Goal: Information Seeking & Learning: Learn about a topic

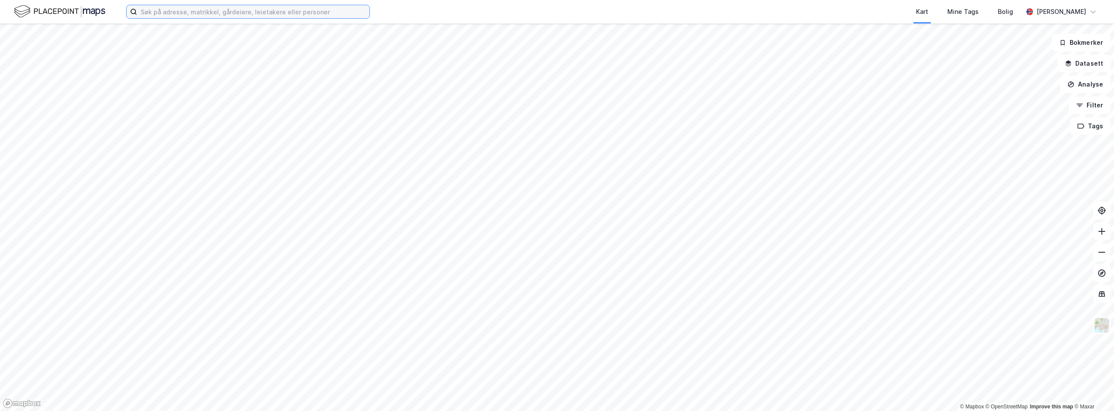
click at [180, 11] on input at bounding box center [253, 11] width 232 height 13
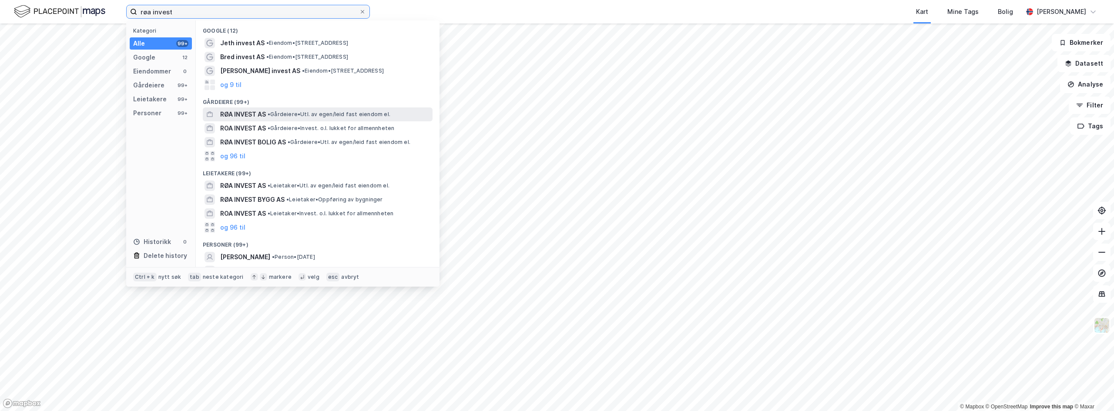
type input "røa invest"
click at [241, 113] on span "RØA INVEST AS" at bounding box center [243, 114] width 46 height 10
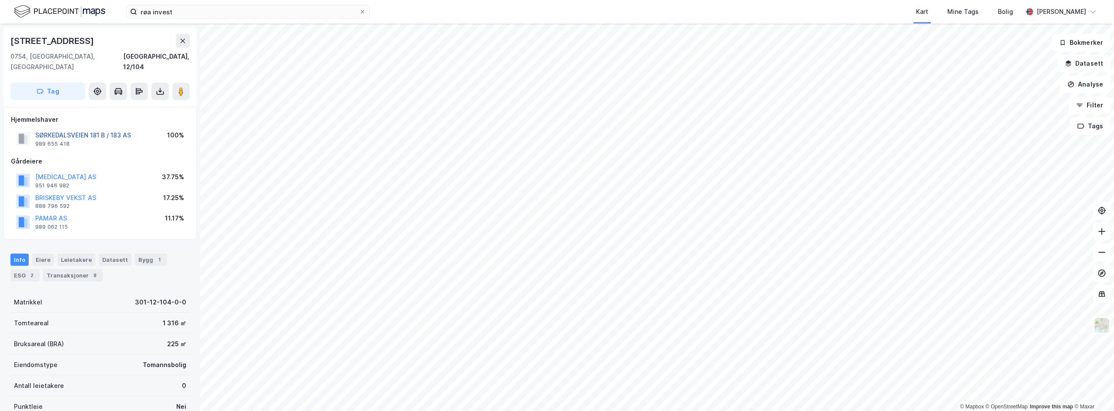
click at [0, 0] on button "SØRKEDALSVEIEN 181 B / 183 AS" at bounding box center [0, 0] width 0 height 0
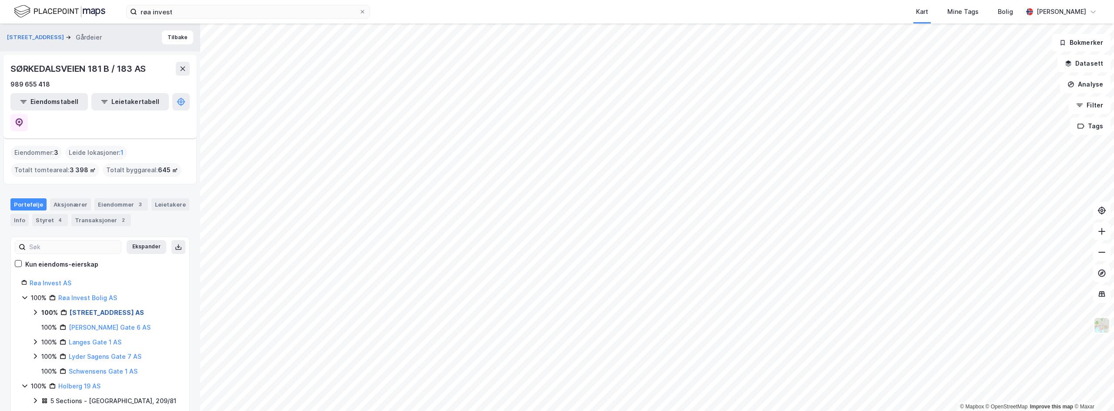
scroll to position [41, 0]
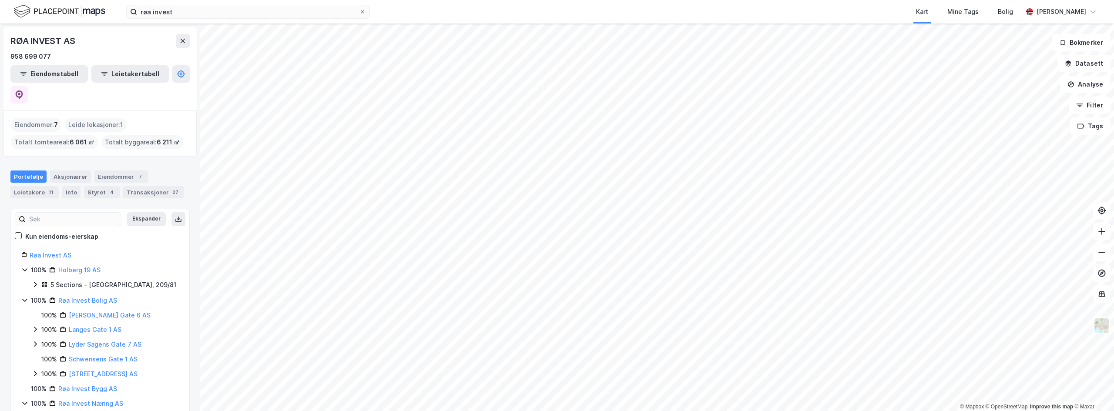
click at [23, 171] on div "Portefølje" at bounding box center [28, 177] width 36 height 12
click at [46, 251] on link "Røa Invest AS" at bounding box center [51, 254] width 42 height 7
click at [136, 172] on div "7" at bounding box center [140, 176] width 9 height 9
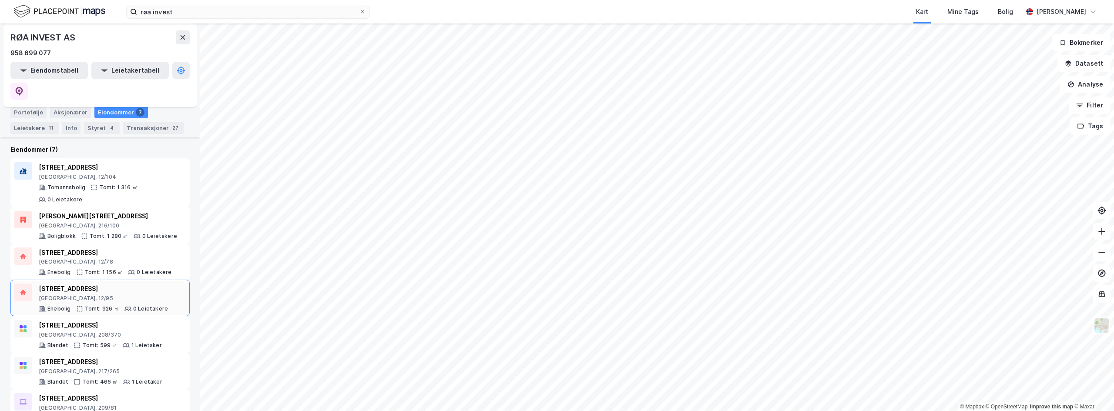
scroll to position [69, 0]
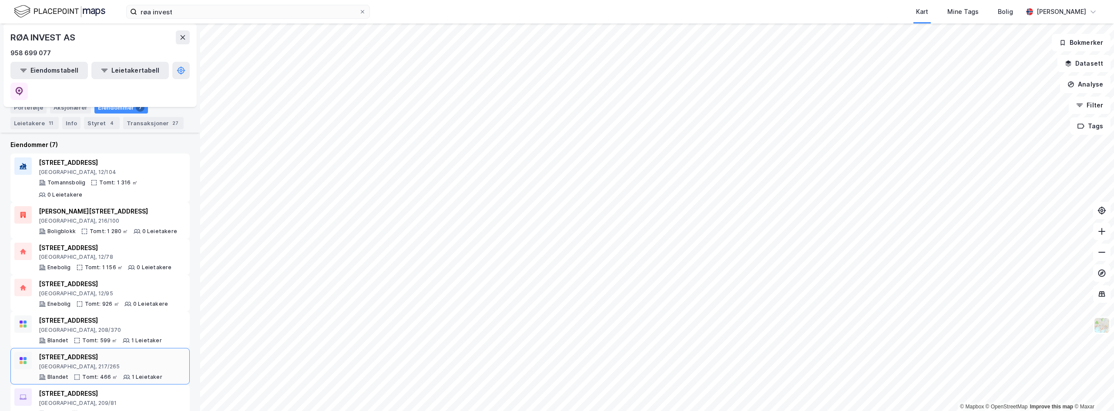
click at [69, 352] on div "[STREET_ADDRESS]" at bounding box center [101, 357] width 124 height 10
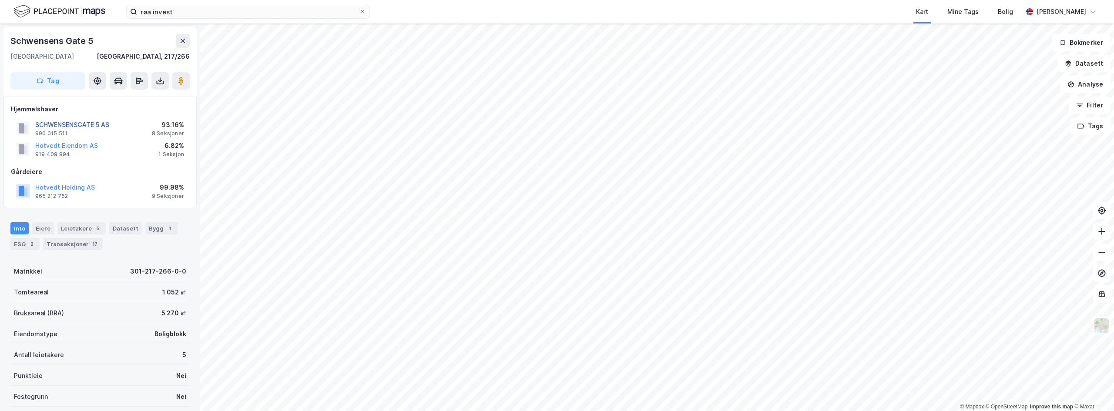
click at [0, 0] on button "SCHWENSENSGATE 5 AS" at bounding box center [0, 0] width 0 height 0
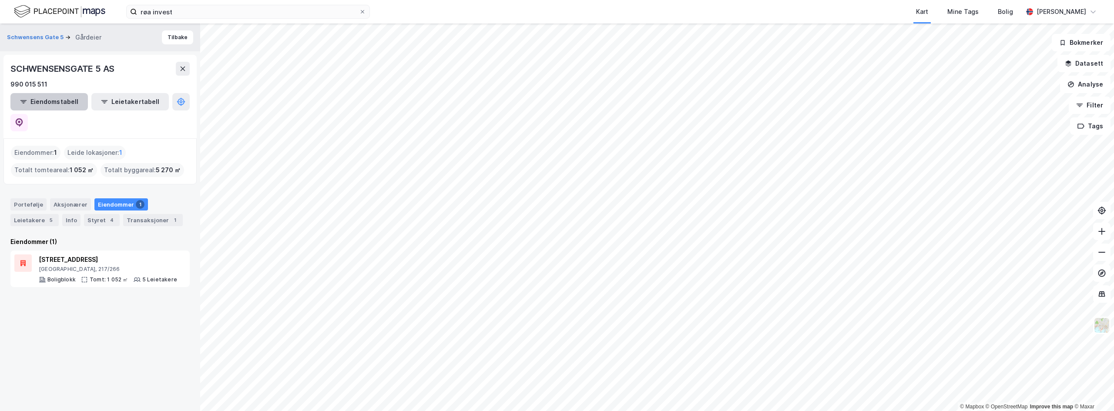
click at [52, 103] on button "Eiendomstabell" at bounding box center [48, 101] width 77 height 17
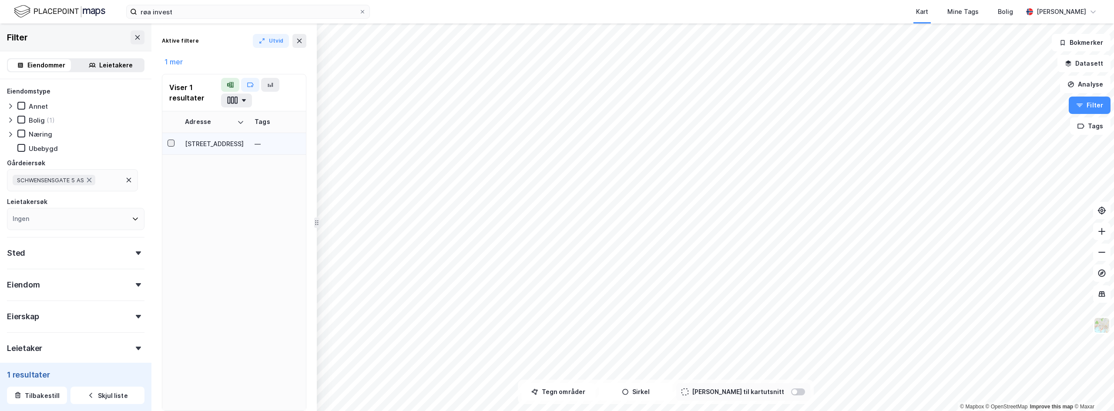
click at [172, 145] on icon at bounding box center [171, 143] width 6 height 6
click at [211, 144] on div "[STREET_ADDRESS]" at bounding box center [214, 143] width 59 height 9
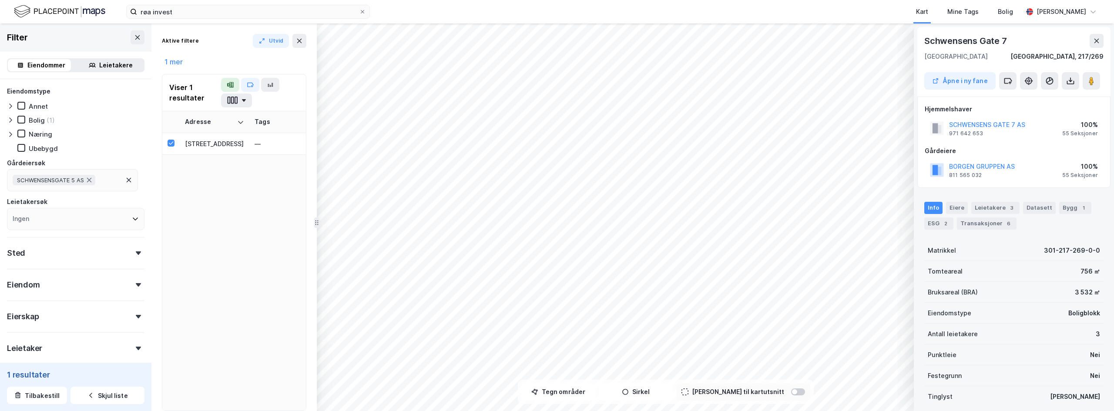
click at [977, 161] on div "BORGEN GRUPPEN AS 811 565 032 100% 55 Seksjoner" at bounding box center [1013, 170] width 178 height 21
click at [0, 0] on button "BORGEN GRUPPEN AS" at bounding box center [0, 0] width 0 height 0
click at [950, 208] on div "Eiere" at bounding box center [957, 208] width 22 height 12
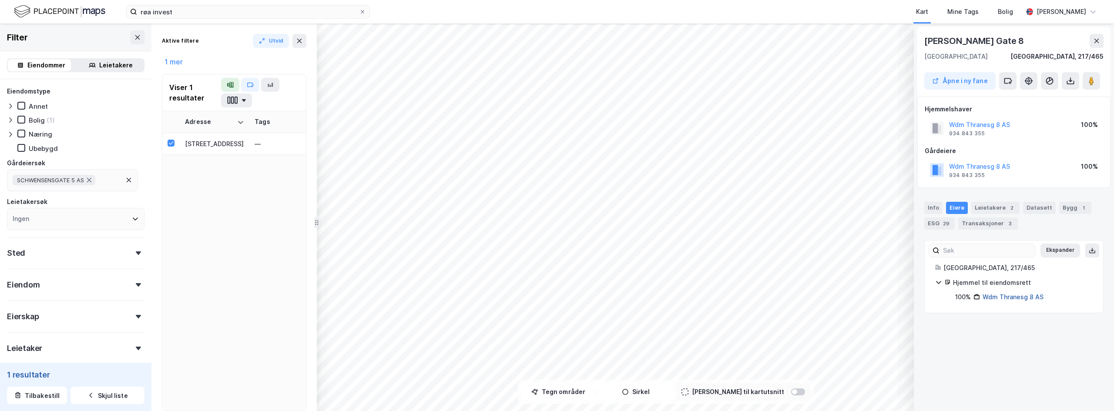
click at [1008, 296] on link "Wdm Thranesg 8 AS" at bounding box center [1012, 296] width 61 height 7
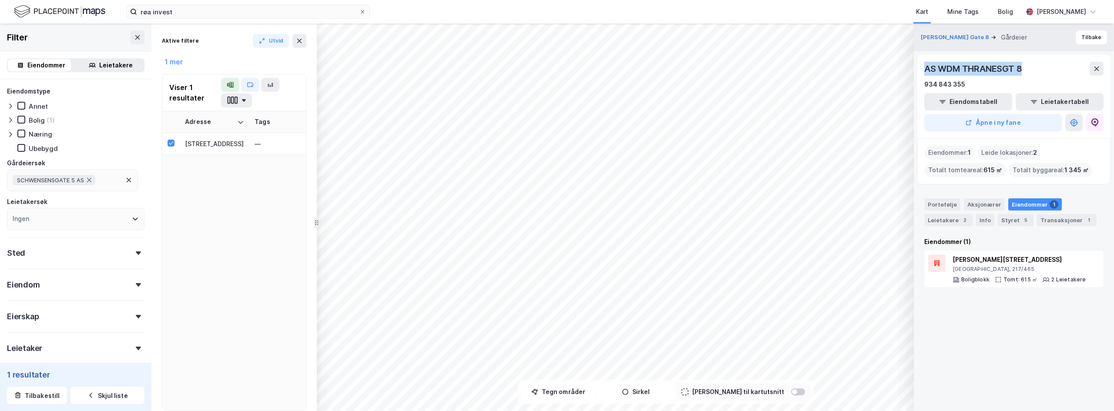
drag, startPoint x: 1043, startPoint y: 67, endPoint x: 920, endPoint y: 76, distance: 122.6
click at [920, 76] on div "AS WDM THRANESGT 8 934 843 355 Eiendomstabell Leietakertabell Åpne i ny fane" at bounding box center [1013, 97] width 193 height 84
copy div "AS WDM THRANESGT 8"
